Goal: Navigation & Orientation: Find specific page/section

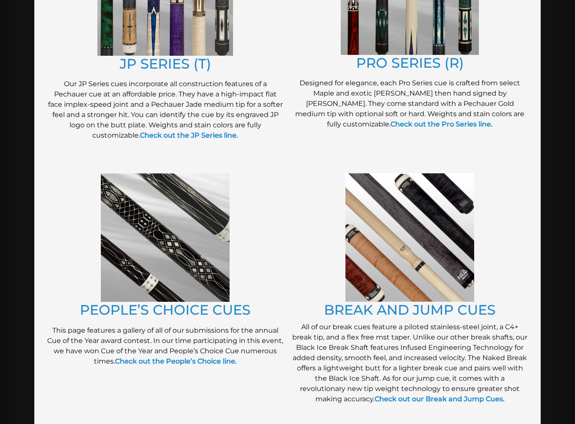
scroll to position [387, 0]
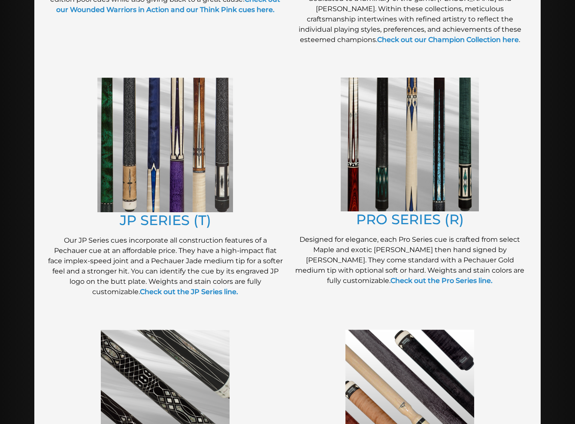
click at [218, 190] on img at bounding box center [165, 145] width 136 height 135
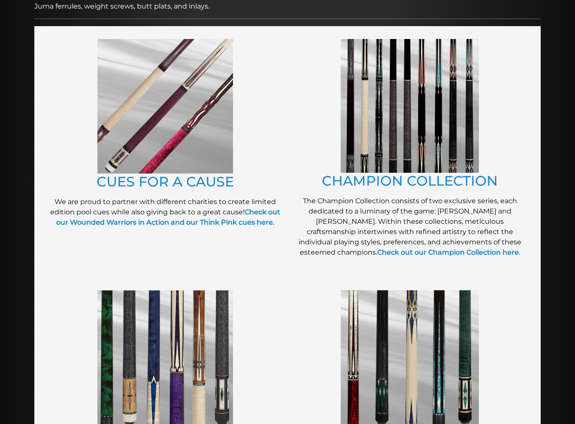
click at [388, 149] on img at bounding box center [410, 106] width 138 height 134
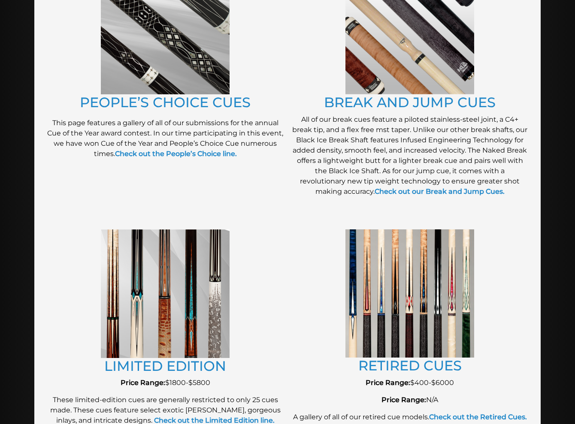
scroll to position [803, 0]
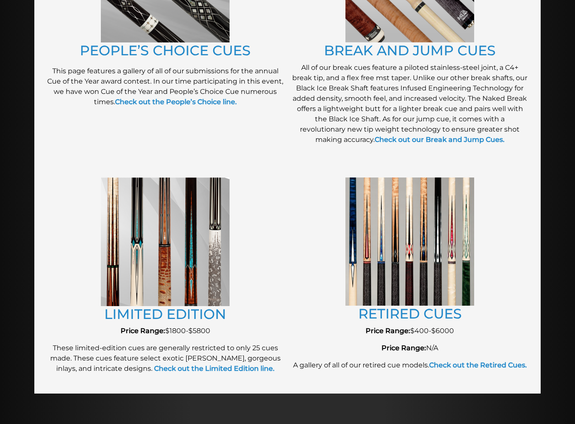
click at [415, 250] on img at bounding box center [409, 242] width 129 height 128
click at [389, 273] on img at bounding box center [409, 242] width 129 height 128
click at [407, 316] on link "RETIRED CUES" at bounding box center [409, 314] width 103 height 17
click at [160, 266] on img at bounding box center [165, 242] width 129 height 129
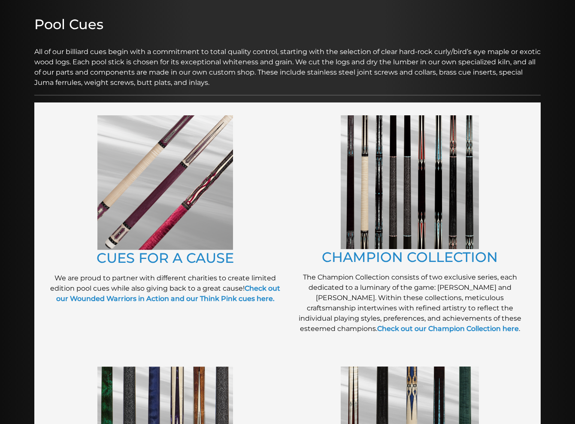
scroll to position [158, 0]
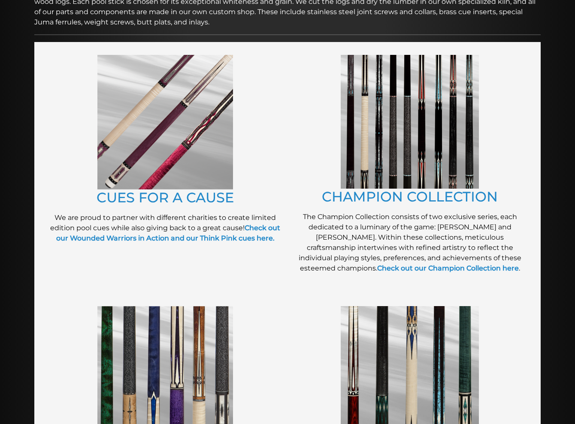
click at [187, 172] on img at bounding box center [165, 122] width 136 height 135
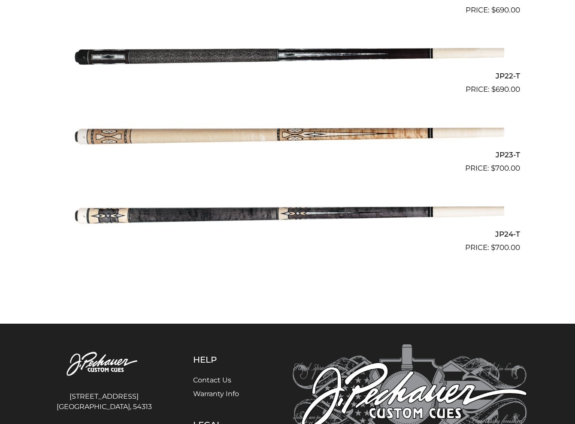
scroll to position [1481, 0]
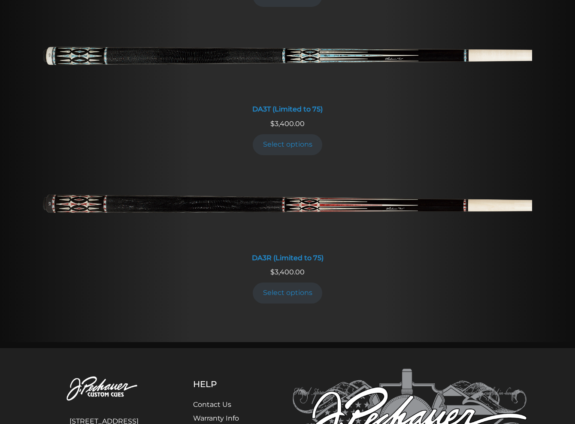
scroll to position [1119, 0]
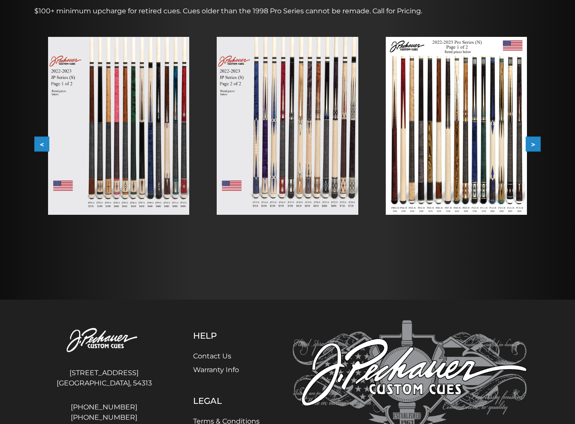
scroll to position [140, 0]
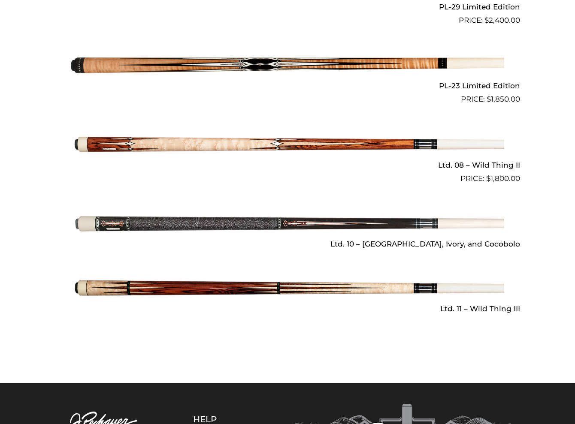
scroll to position [807, 0]
